Goal: Transaction & Acquisition: Purchase product/service

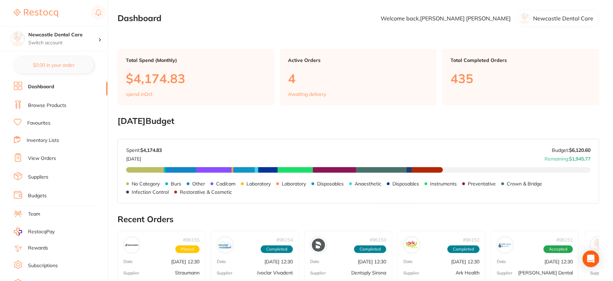
click at [35, 176] on link "Suppliers" at bounding box center [38, 176] width 20 height 7
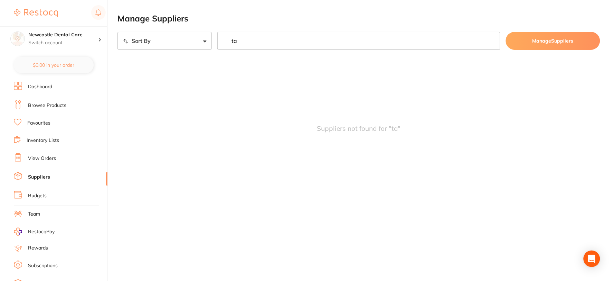
type input "tas"
click at [489, 42] on input "tas" at bounding box center [358, 41] width 283 height 18
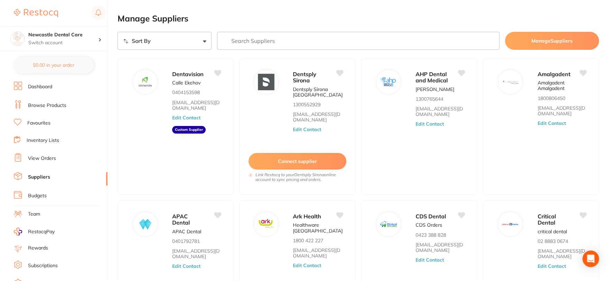
click at [43, 156] on link "View Orders" at bounding box center [42, 158] width 28 height 7
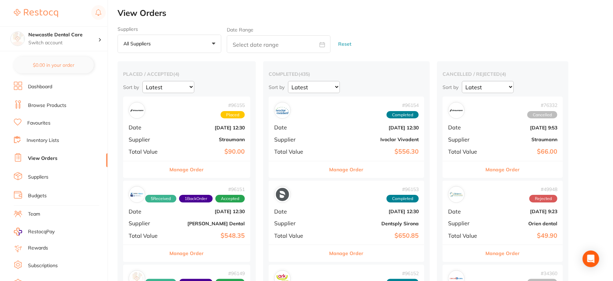
click at [49, 103] on link "Browse Products" at bounding box center [47, 105] width 38 height 7
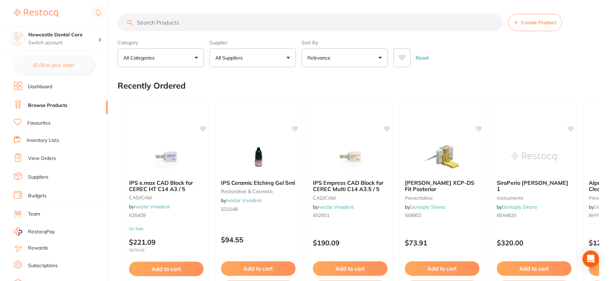
click at [147, 22] on input "search" at bounding box center [309, 22] width 385 height 17
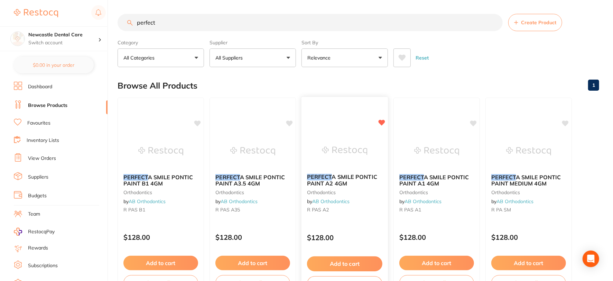
type input "perfect"
click at [348, 219] on div "PERFECT A SMILE PONTIC PAINT A2 4GM orthodontics by AB Orthodontics R PAS A2" at bounding box center [344, 194] width 86 height 53
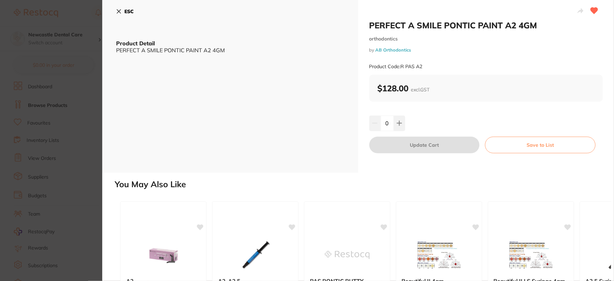
click at [118, 8] on button "ESC" at bounding box center [125, 12] width 18 height 12
